Goal: Information Seeking & Learning: Learn about a topic

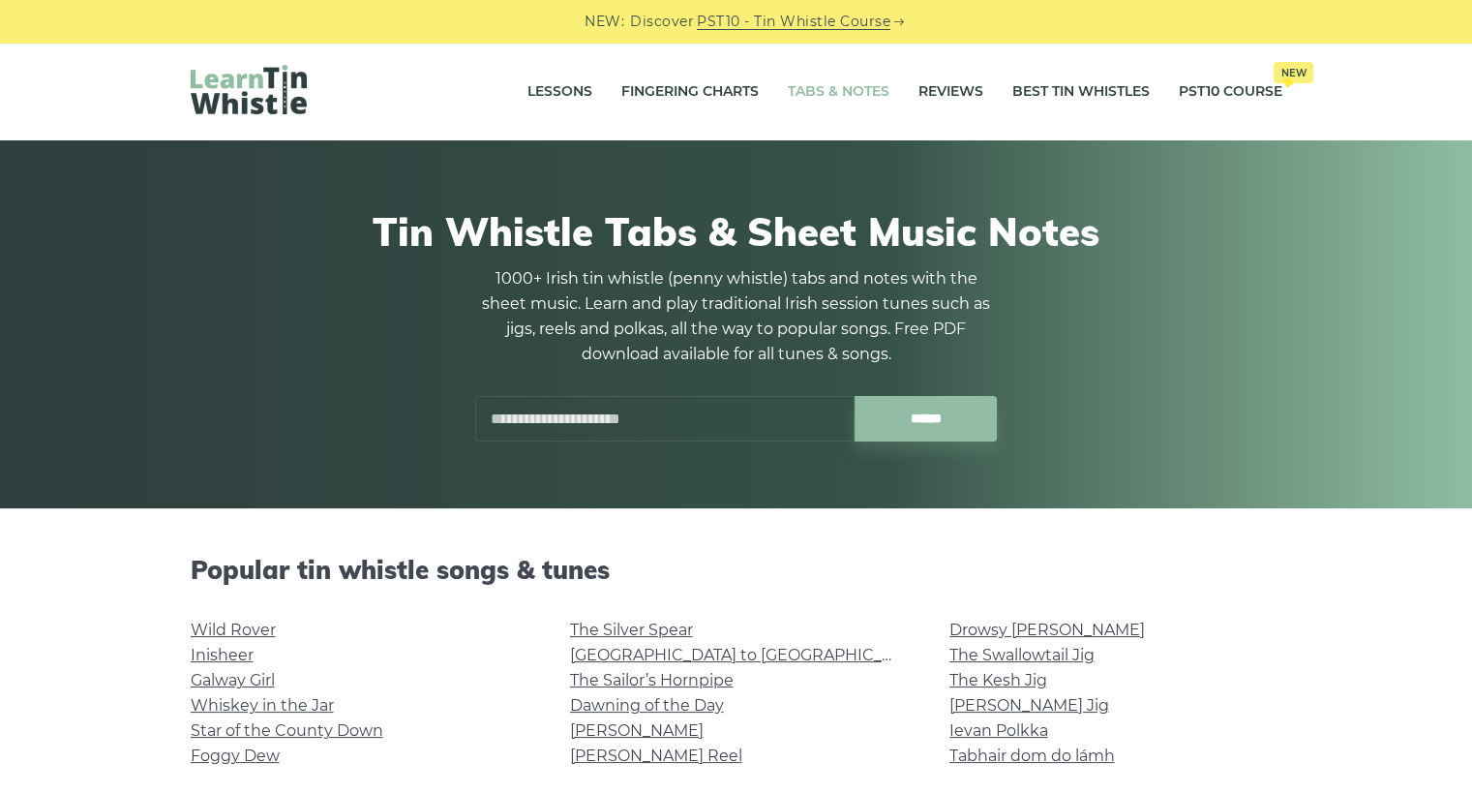
click at [388, 210] on h1 "Tin Whistle Tabs & Sheet Music Notes" at bounding box center [737, 231] width 1092 height 46
click at [260, 686] on link "Galway Girl" at bounding box center [233, 680] width 84 height 18
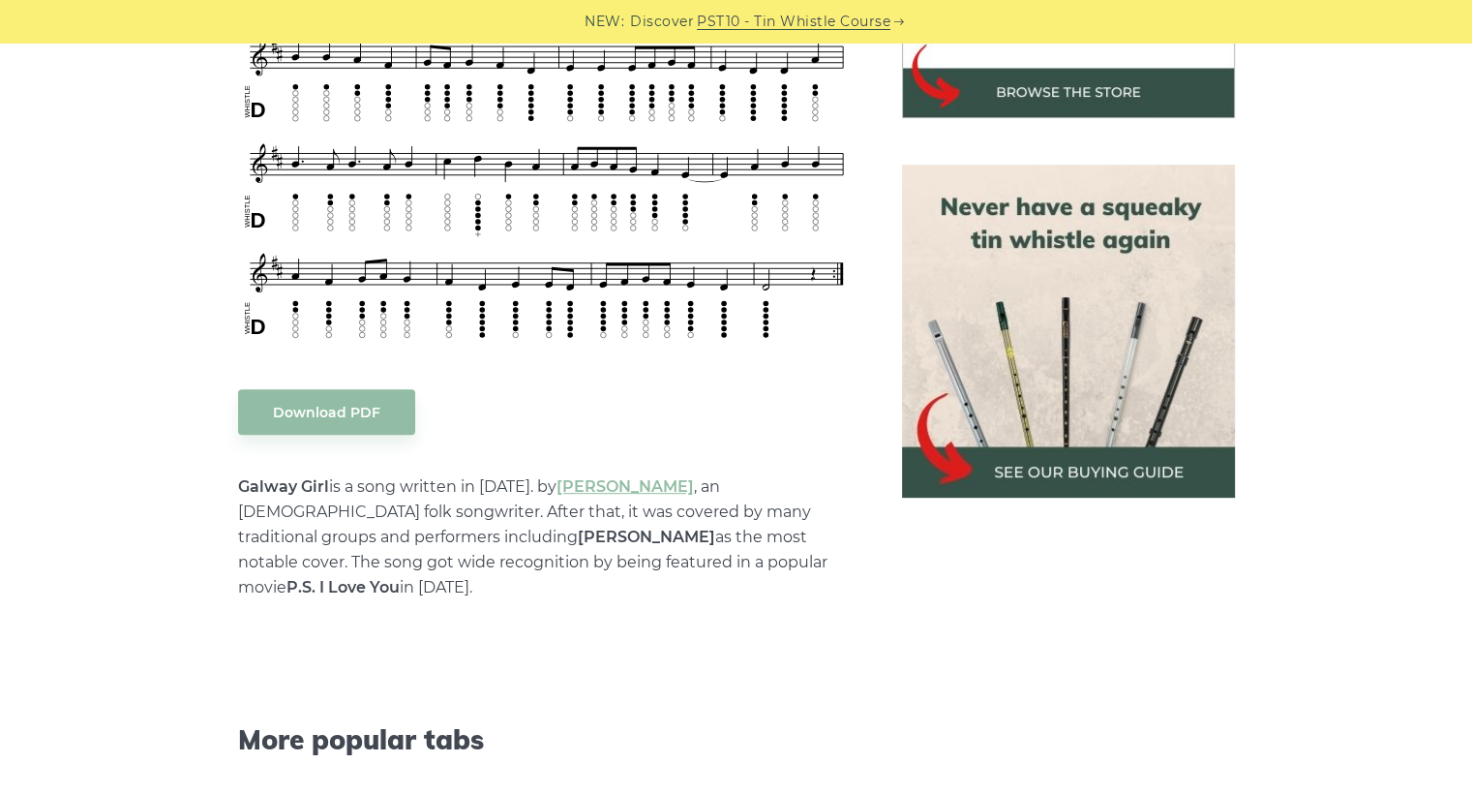
scroll to position [770, 0]
click at [1065, 474] on img at bounding box center [1068, 330] width 333 height 333
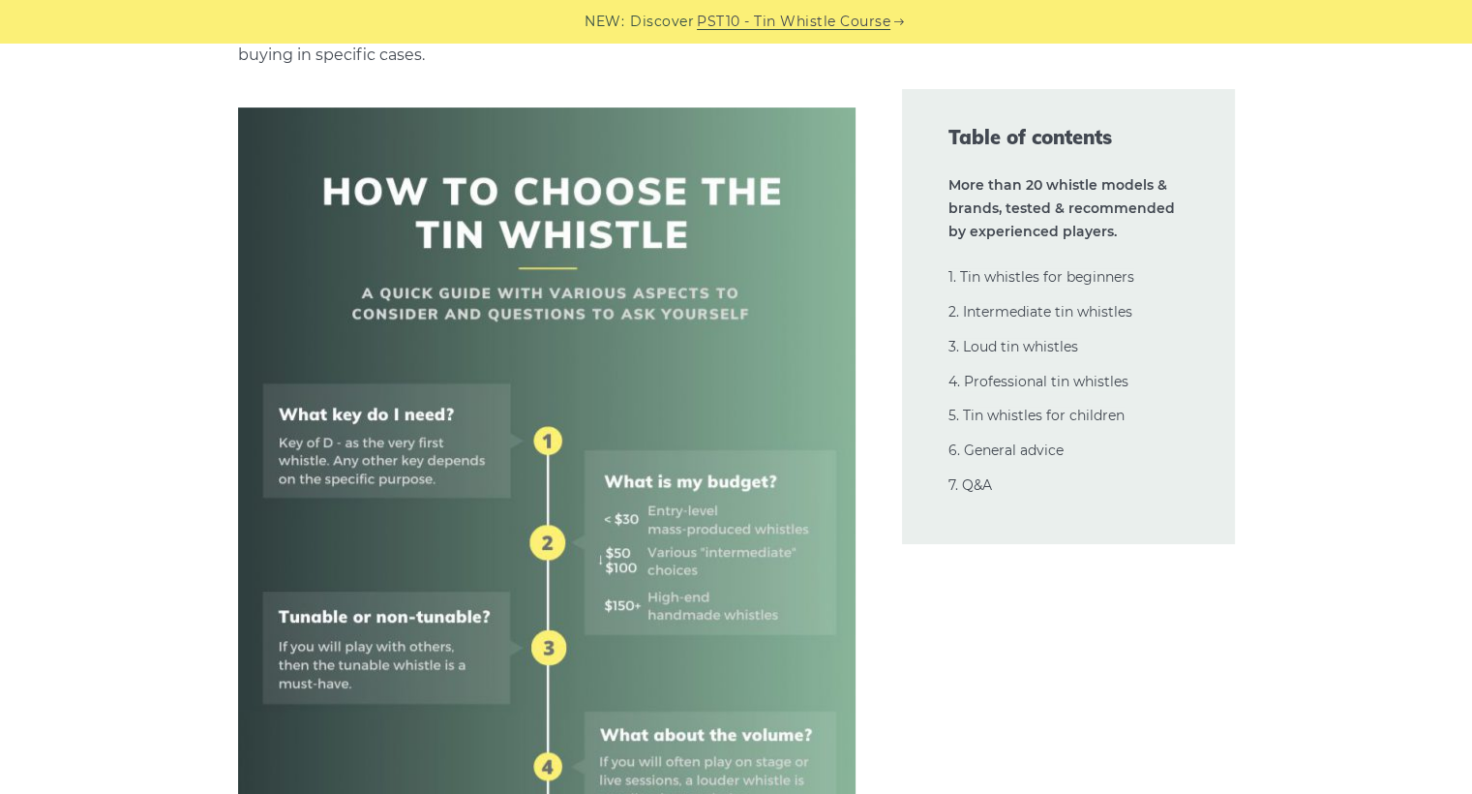
scroll to position [658, 0]
click at [418, 644] on img at bounding box center [546, 724] width 617 height 1235
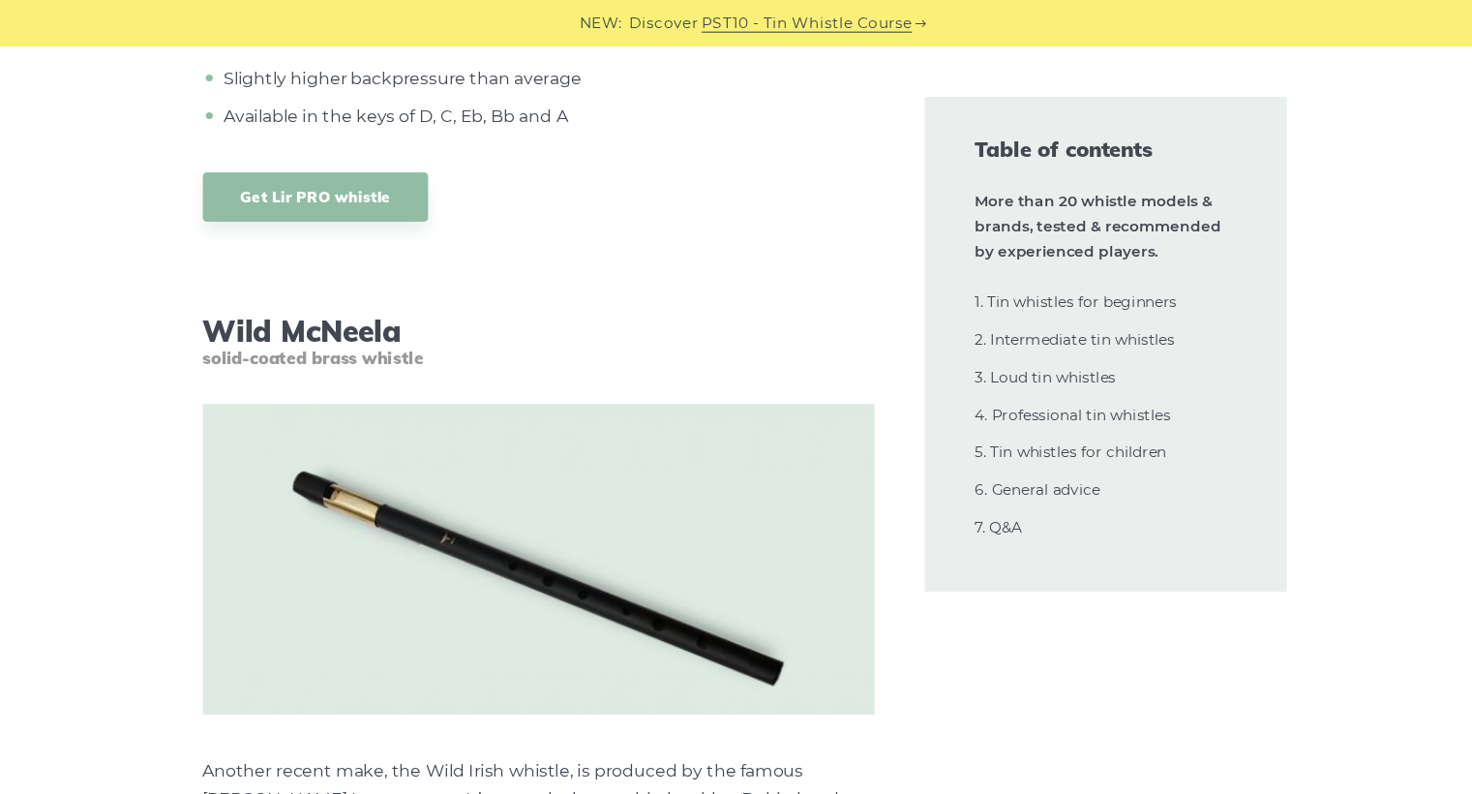
scroll to position [15370, 0]
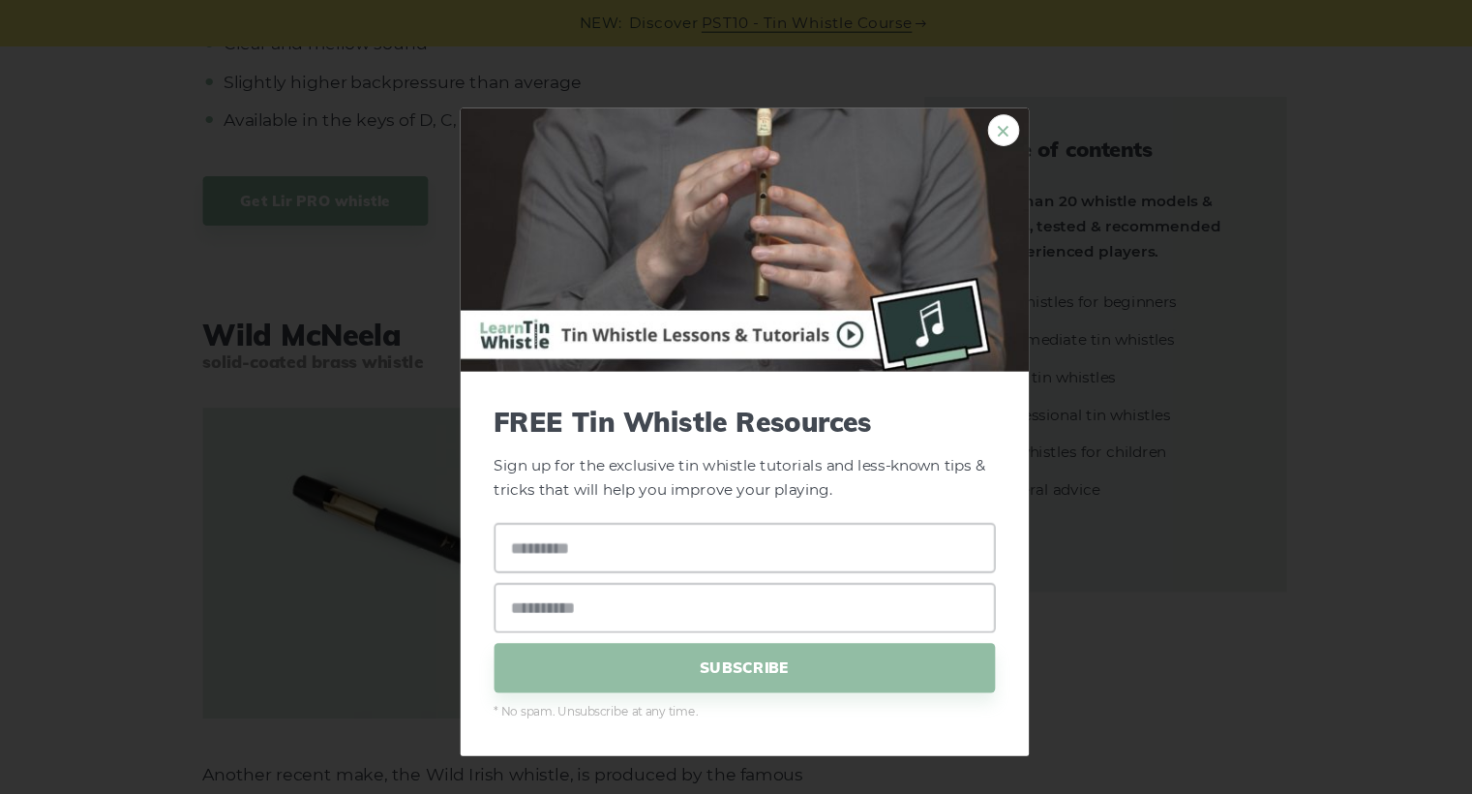
click at [971, 118] on link "×" at bounding box center [974, 119] width 29 height 29
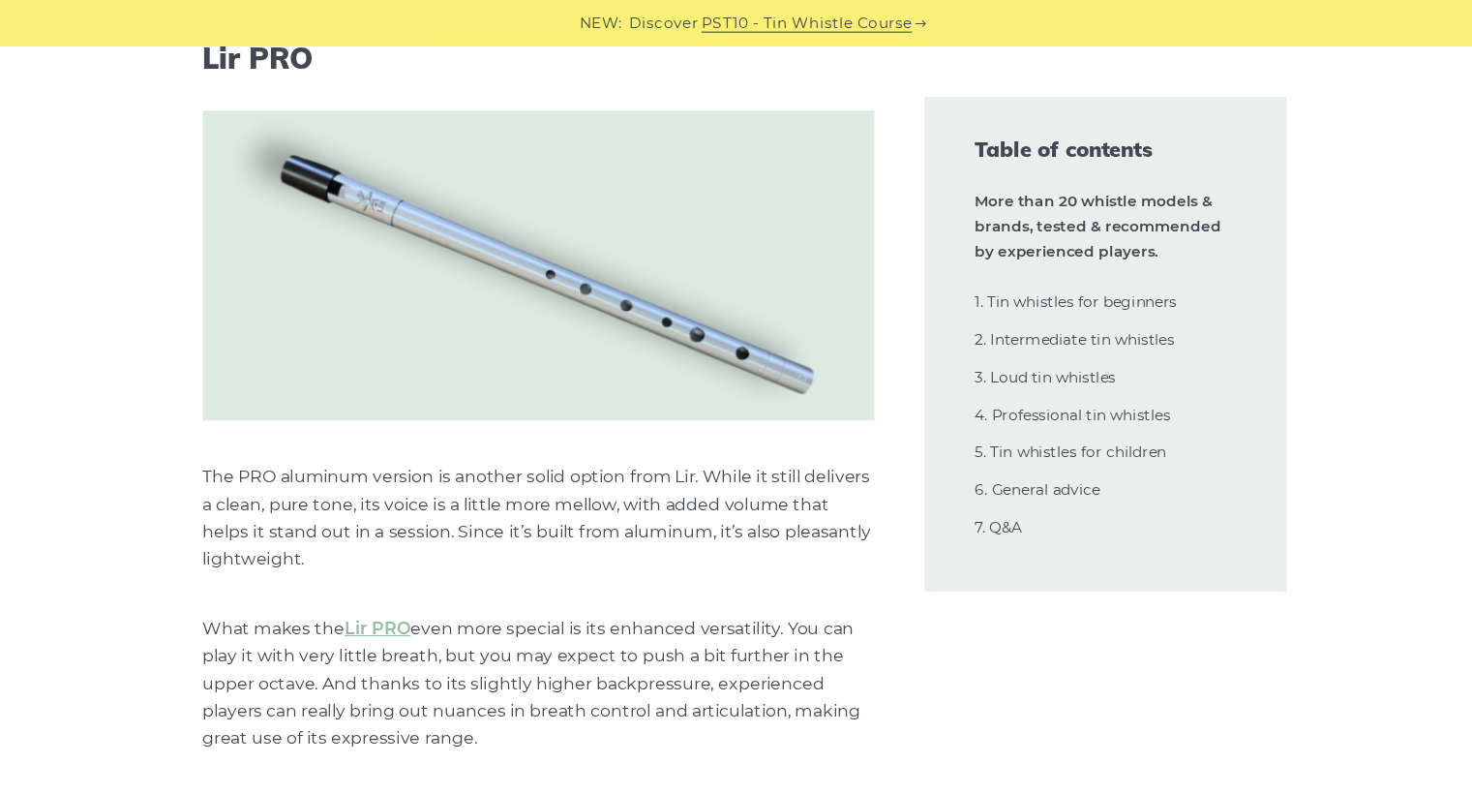
scroll to position [14536, 0]
